Goal: Task Accomplishment & Management: Manage account settings

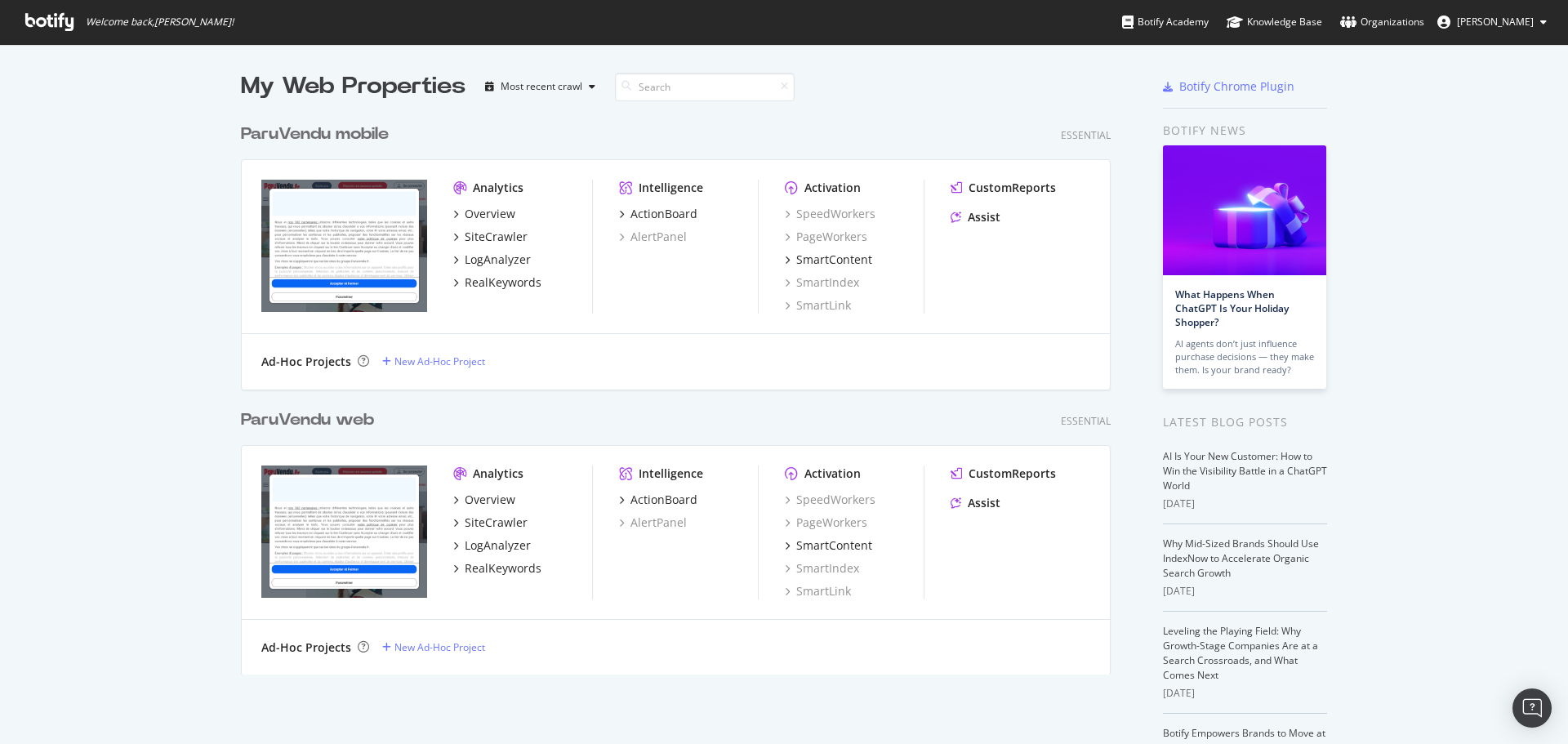
scroll to position [732, 1544]
click at [295, 130] on div "ParuVendu mobile" at bounding box center [315, 134] width 148 height 24
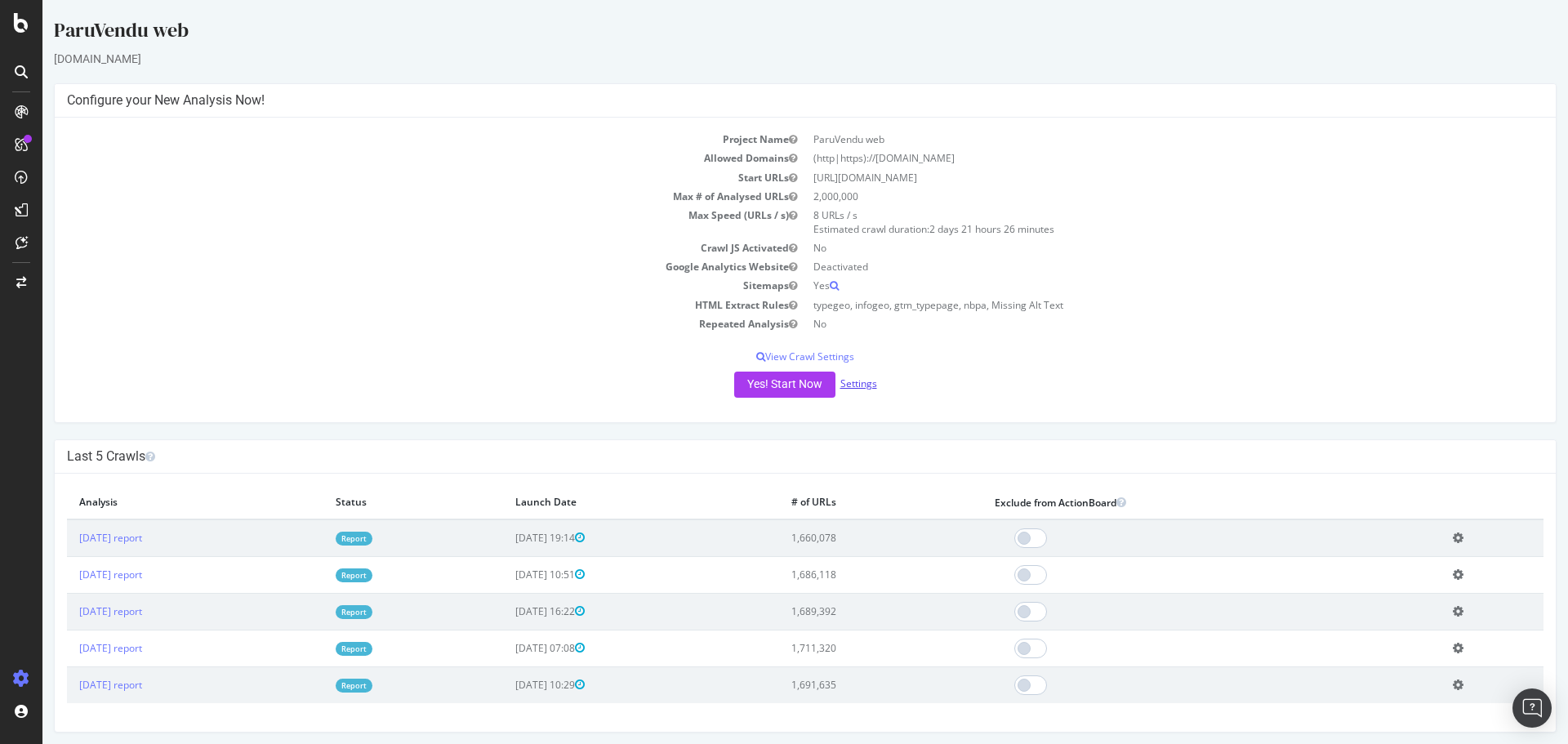
click at [856, 382] on link "Settings" at bounding box center [858, 383] width 36 height 14
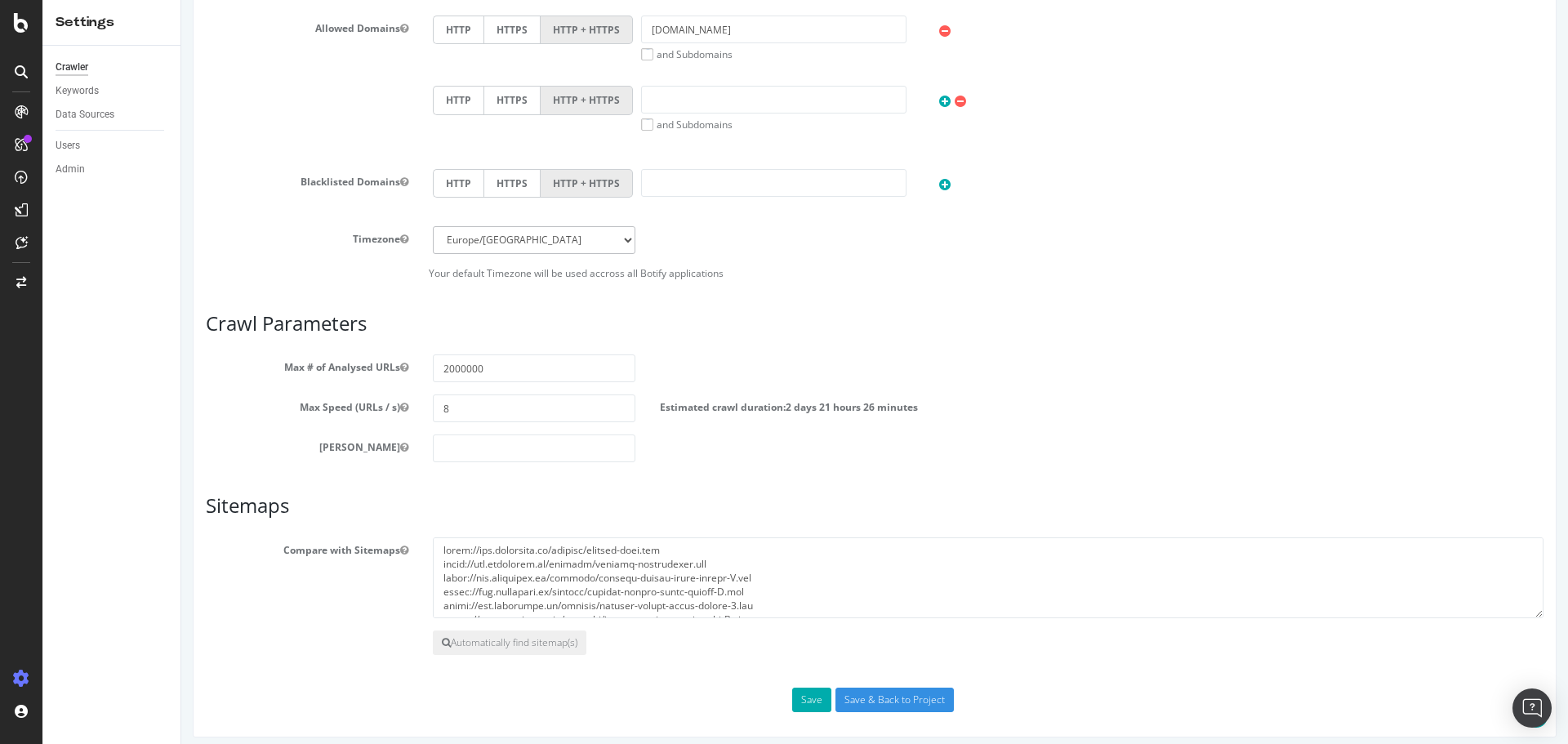
scroll to position [560, 0]
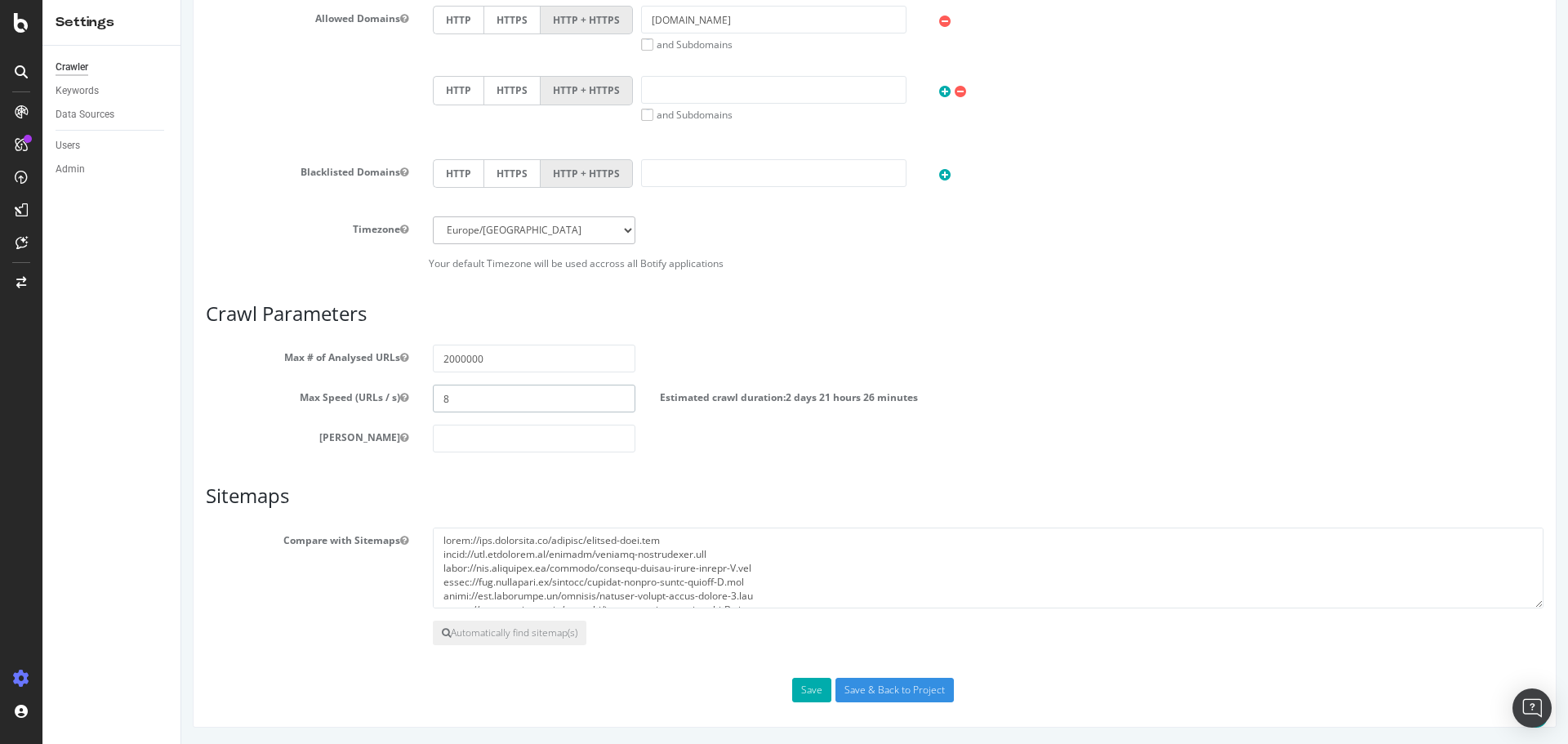
drag, startPoint x: 446, startPoint y: 404, endPoint x: 433, endPoint y: 402, distance: 13.2
click at [433, 402] on input "8" at bounding box center [534, 399] width 202 height 28
type input "10"
click at [877, 682] on input "Save & Back to Project" at bounding box center [894, 690] width 118 height 25
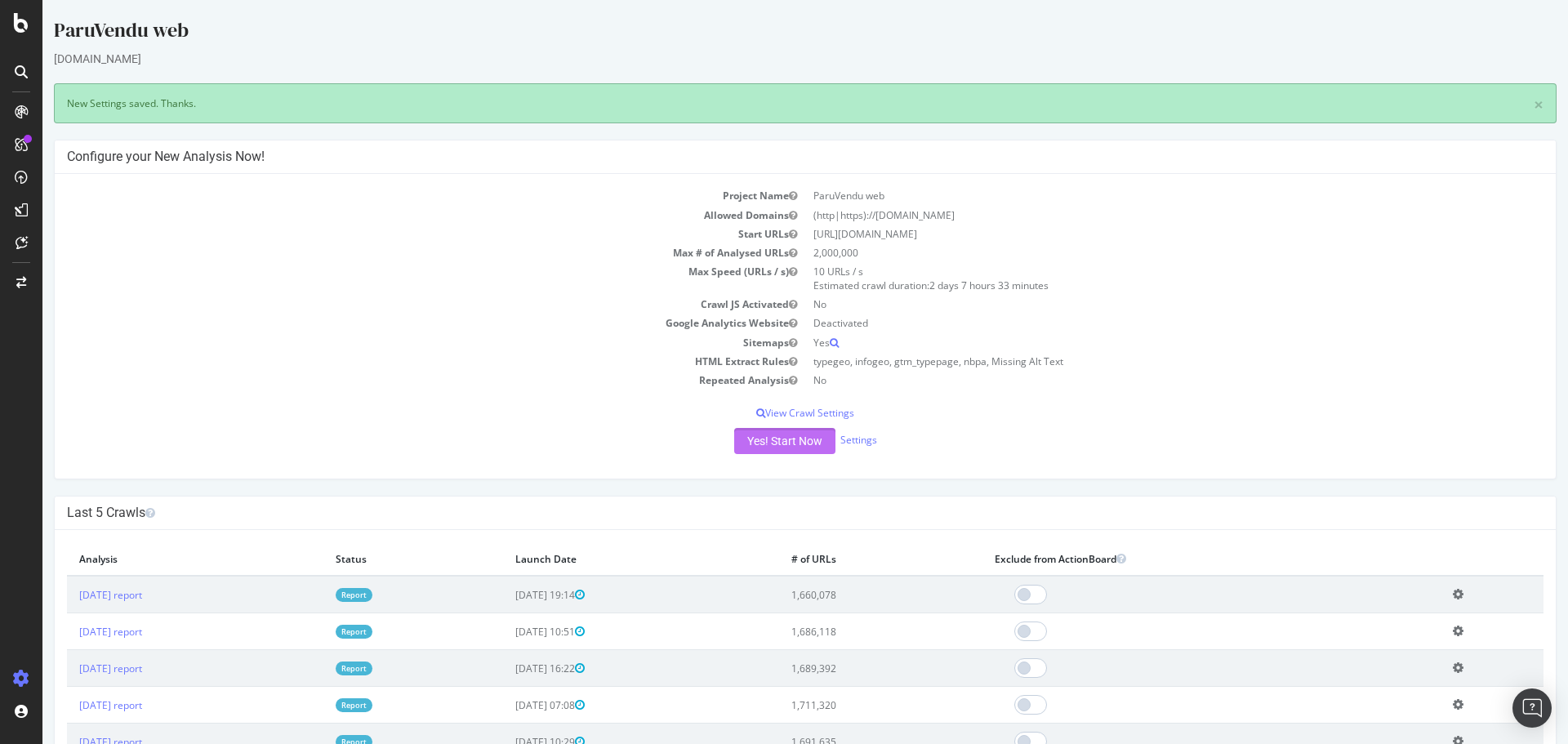
click at [766, 443] on button "Yes! Start Now" at bounding box center [785, 441] width 102 height 26
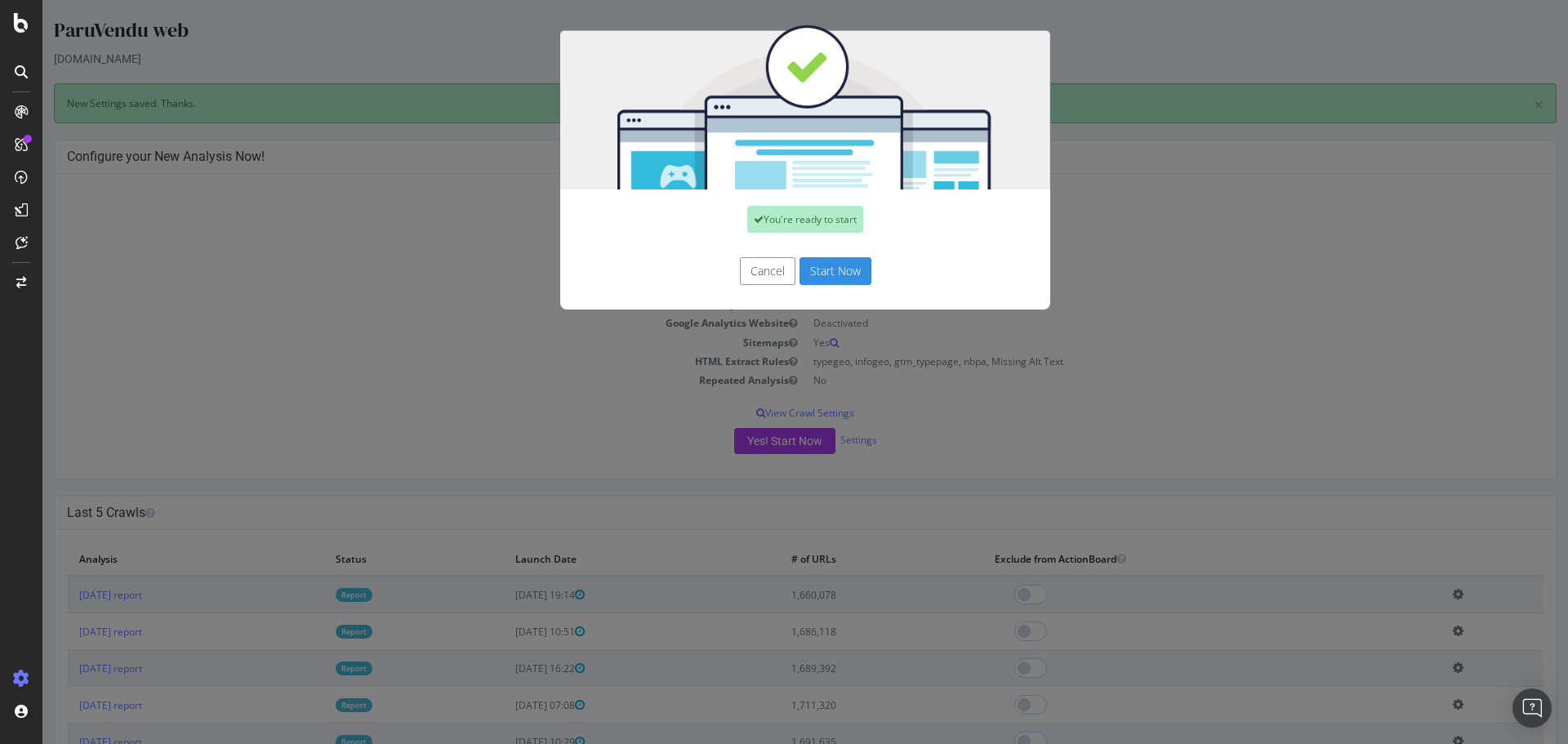
click at [819, 268] on button "Start Now" at bounding box center [835, 271] width 72 height 28
